Goal: Task Accomplishment & Management: Complete application form

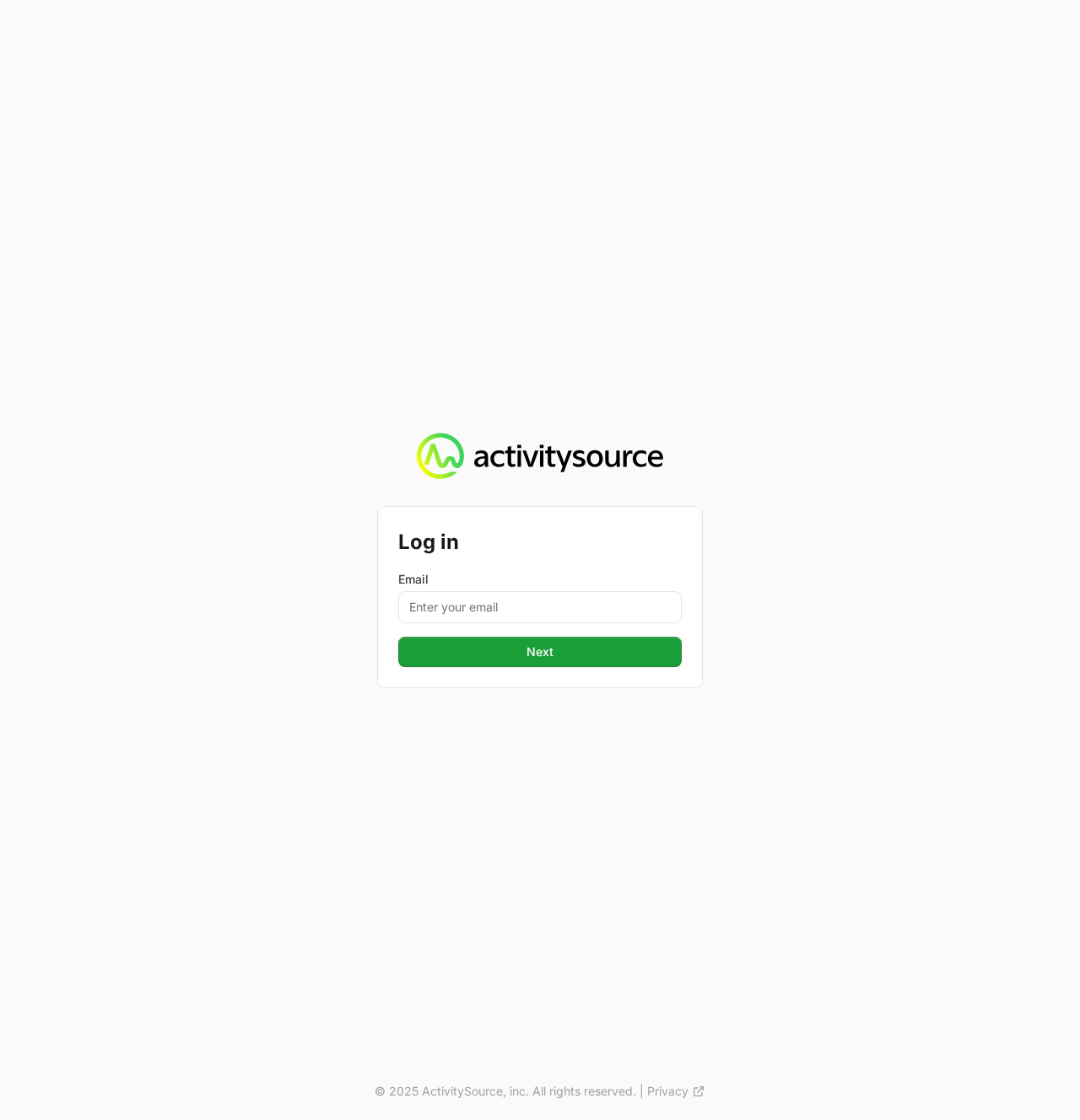
click at [591, 172] on div "Log in Email Next © 2025 ActivitySource, inc. All rights reserved. | Privacy" at bounding box center [540, 560] width 1080 height 1120
click at [501, 610] on input "Email" at bounding box center [539, 607] width 284 height 32
type input "[PERSON_NAME][EMAIL_ADDRESS][DOMAIN_NAME]"
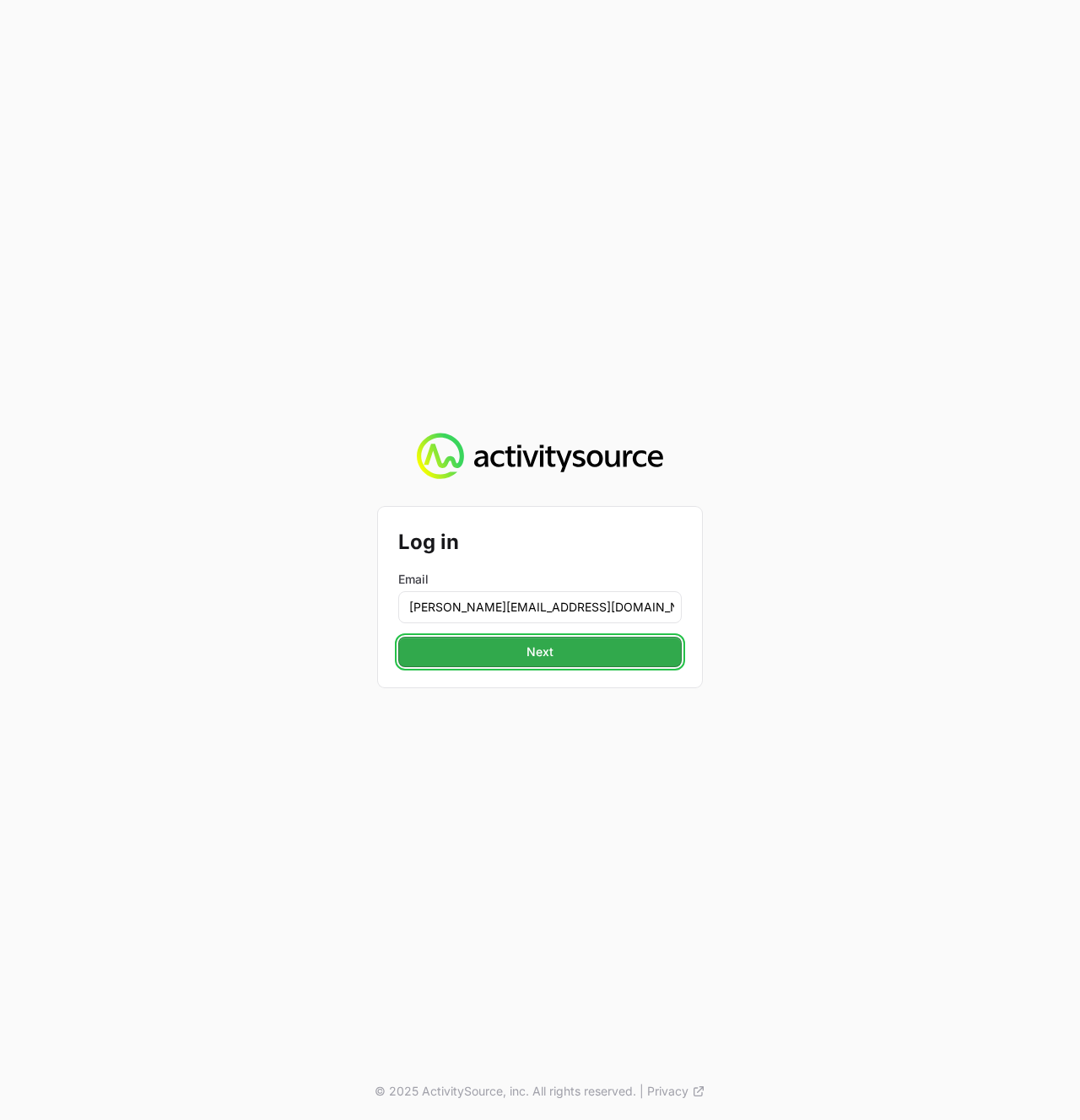
click at [505, 644] on button "Next" at bounding box center [539, 652] width 284 height 31
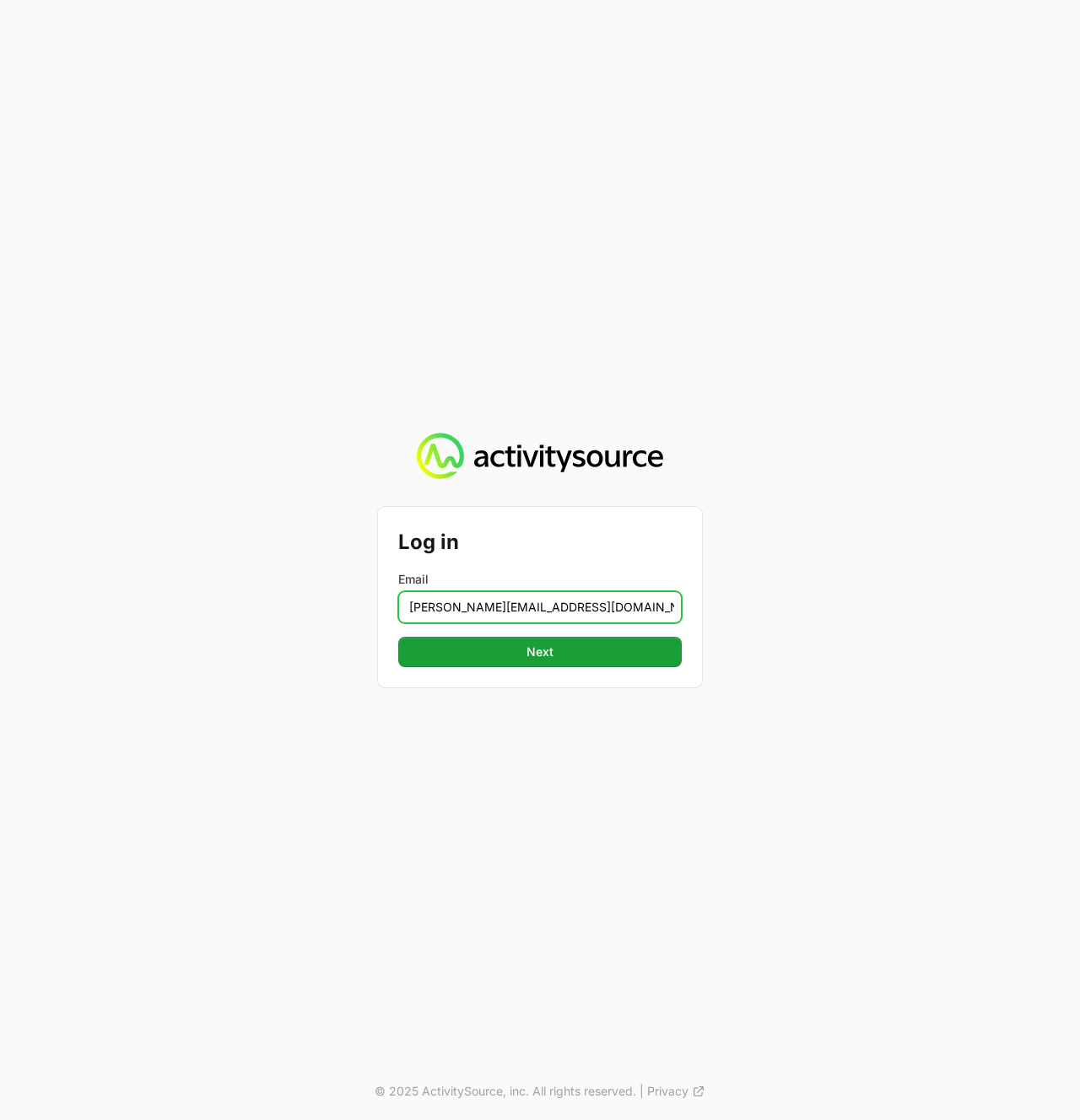
click at [586, 611] on input "[PERSON_NAME][EMAIL_ADDRESS][DOMAIN_NAME]" at bounding box center [539, 607] width 284 height 32
click at [398, 637] on button "Next" at bounding box center [539, 652] width 284 height 31
click at [551, 596] on input "Email" at bounding box center [539, 607] width 284 height 32
type input "[PERSON_NAME][EMAIL_ADDRESS][DOMAIN_NAME]"
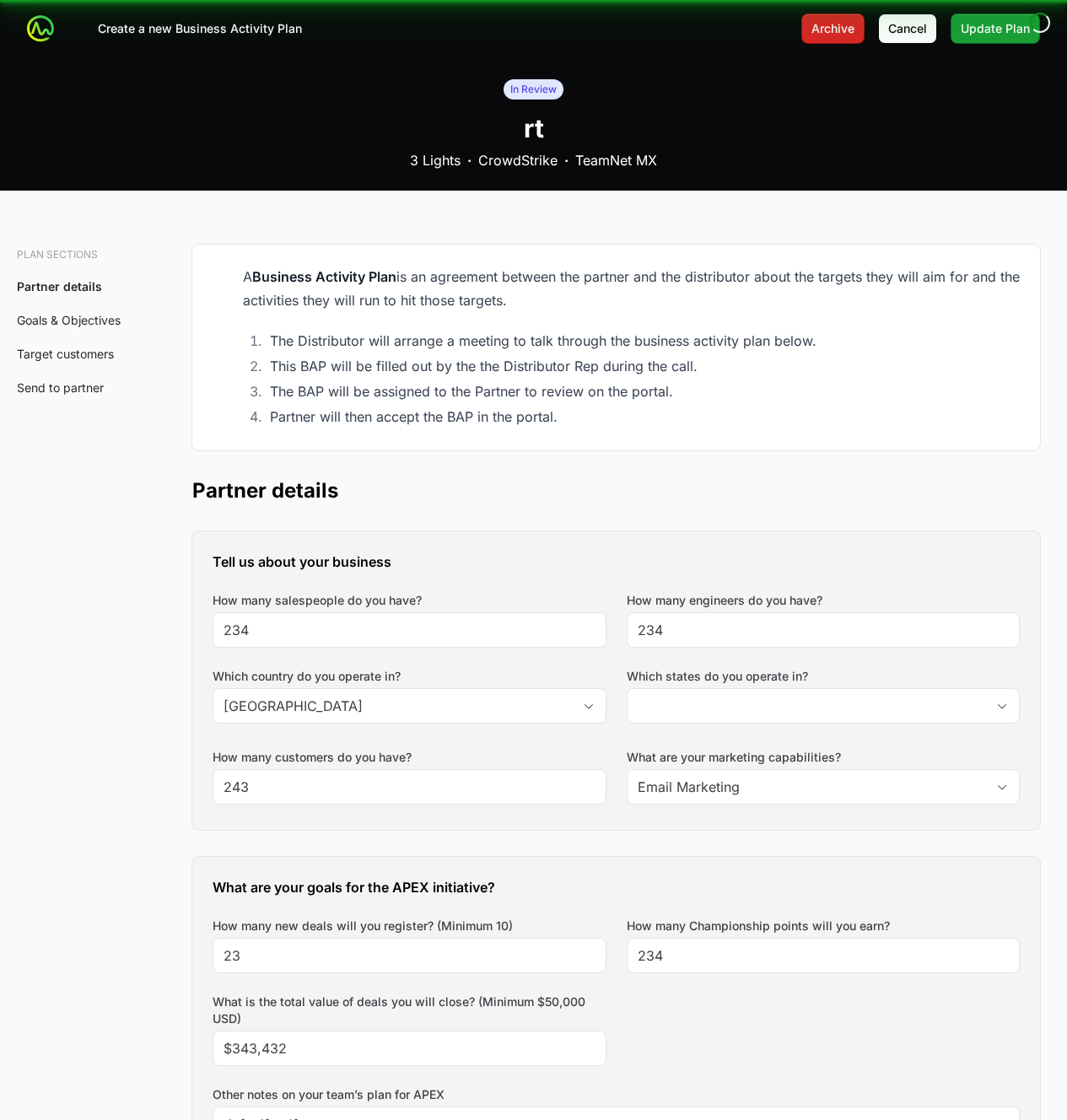
type input "New South Wales"
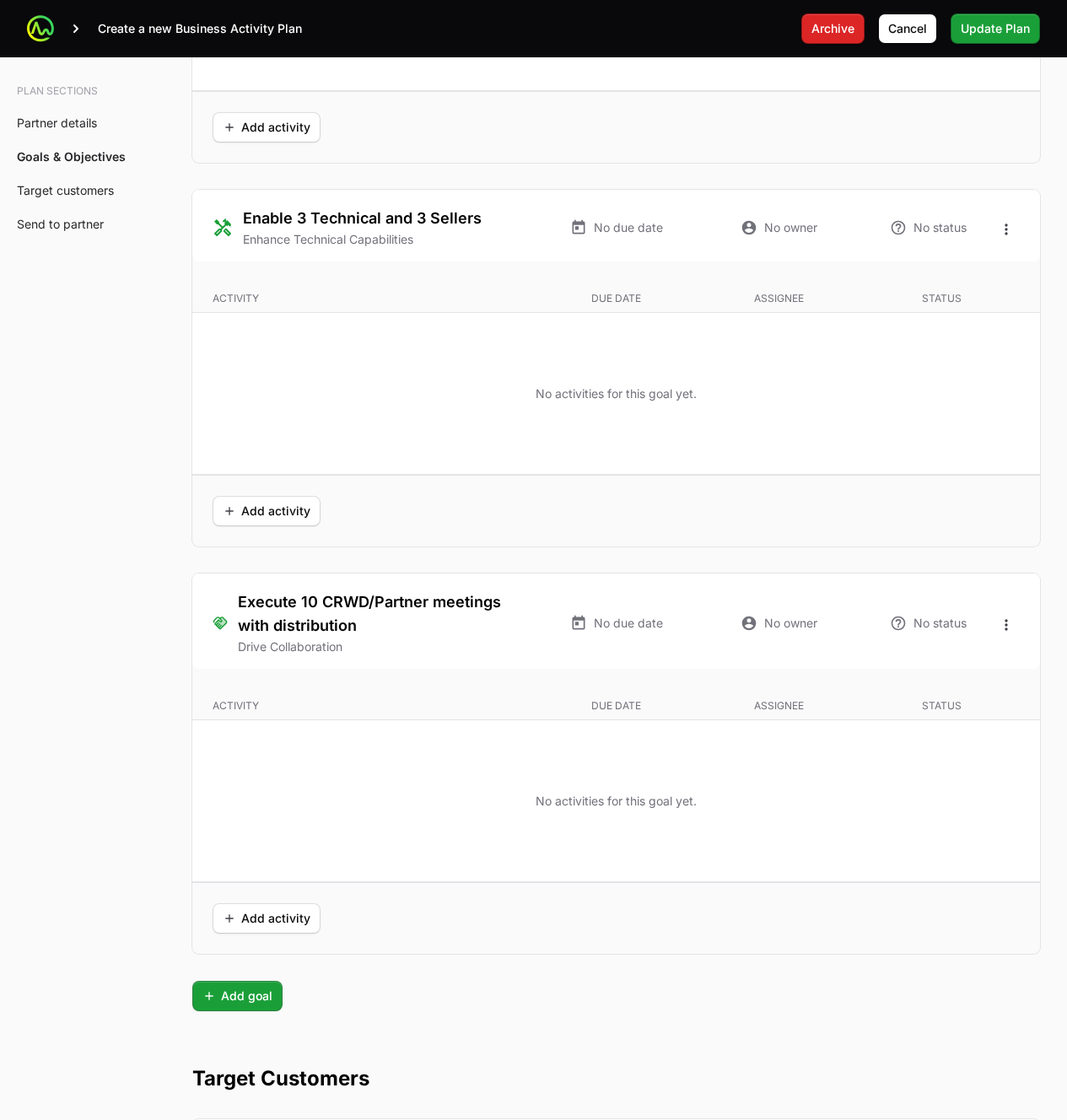
scroll to position [4178, 0]
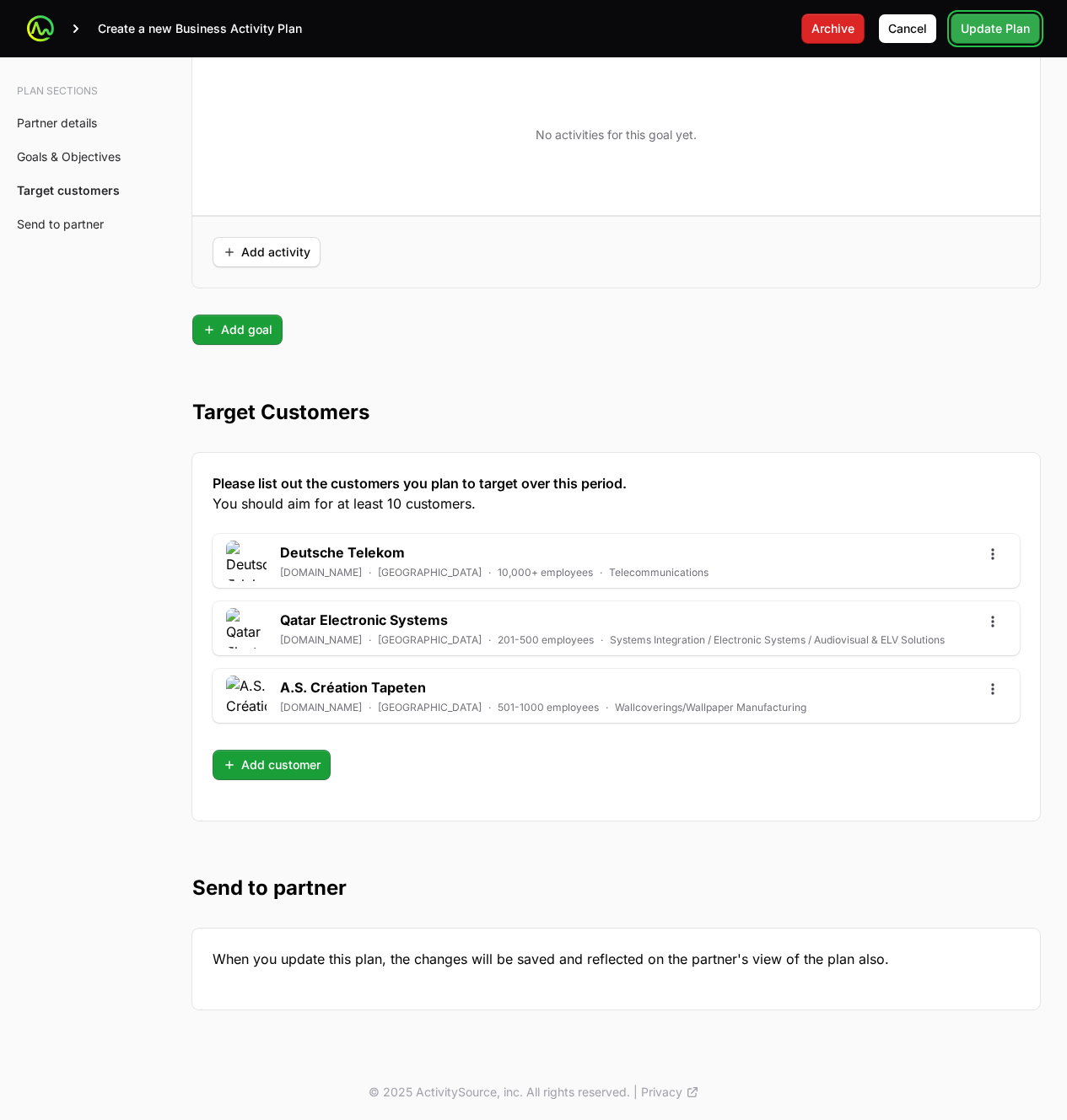
click at [1011, 26] on span "Update Plan" at bounding box center [995, 29] width 69 height 20
